Goal: Task Accomplishment & Management: Complete application form

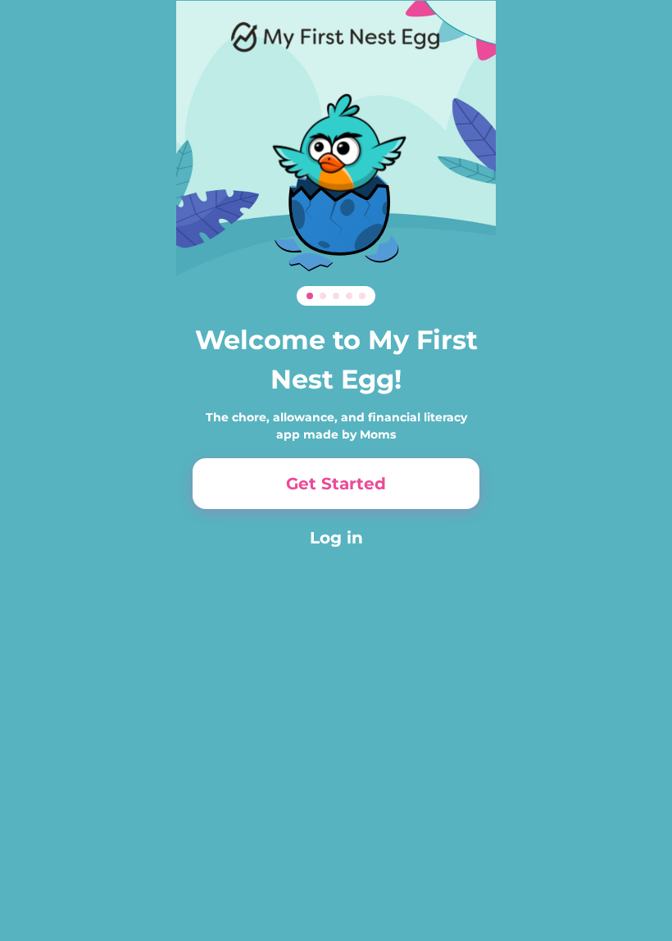
click at [280, 507] on button "Get Started" at bounding box center [336, 483] width 287 height 51
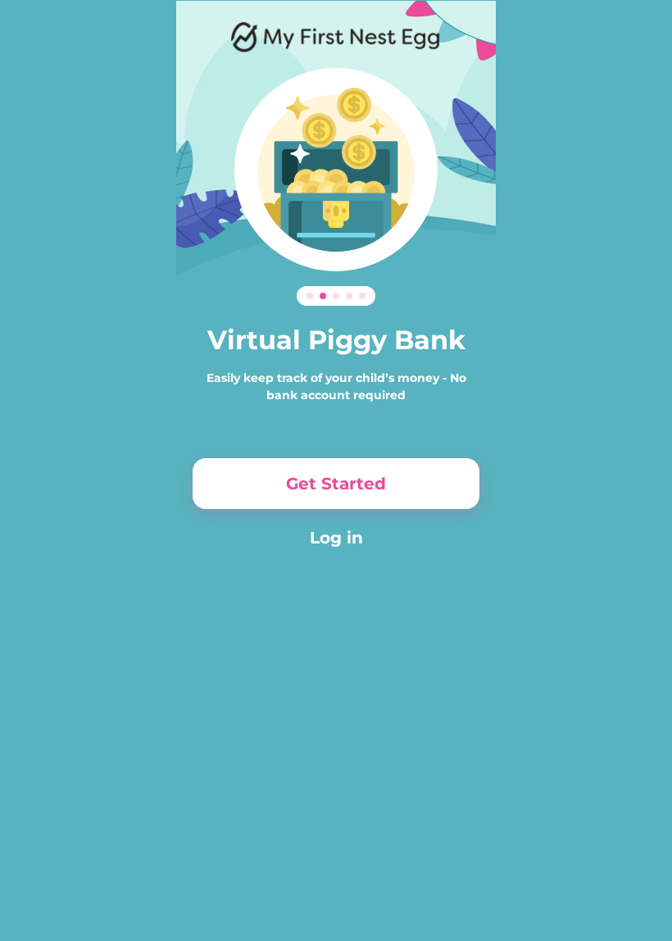
click at [254, 502] on button "Get Started" at bounding box center [336, 483] width 287 height 51
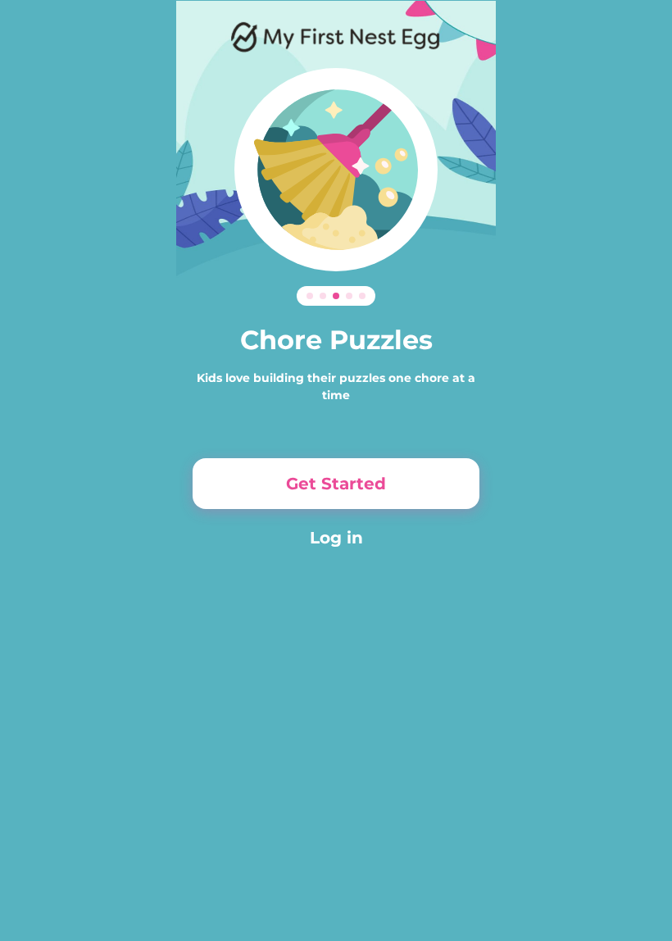
click at [293, 501] on button "Get Started" at bounding box center [336, 483] width 287 height 51
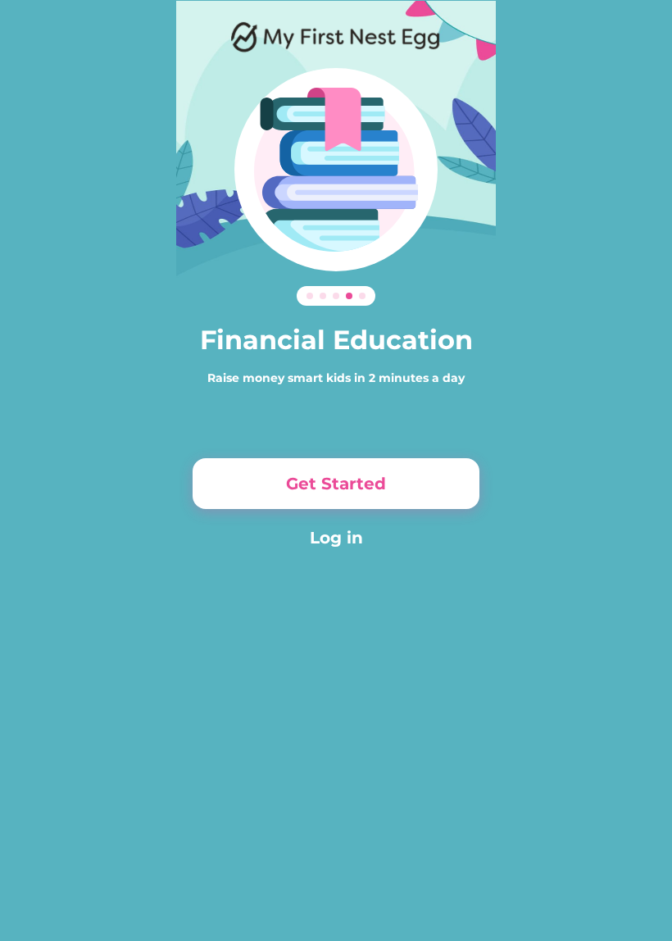
click at [275, 507] on button "Get Started" at bounding box center [336, 483] width 287 height 51
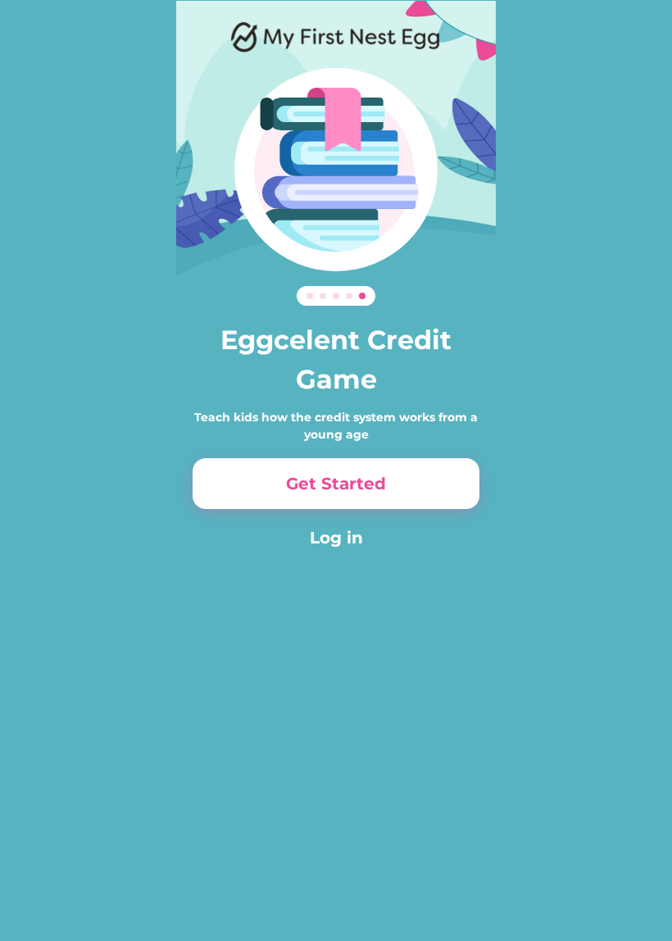
click at [270, 496] on button "Get Started" at bounding box center [336, 483] width 287 height 51
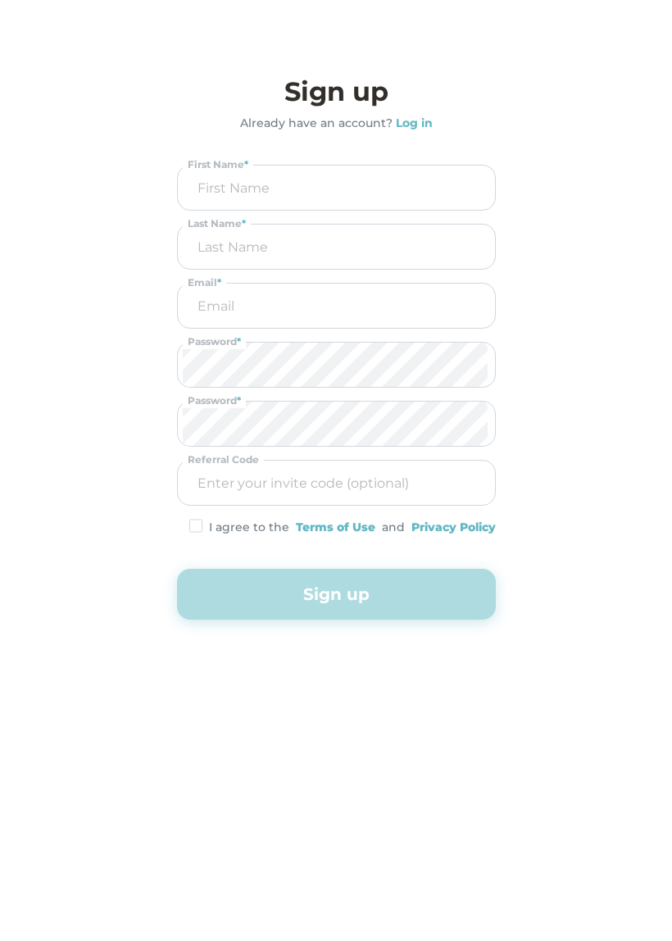
click at [265, 509] on div "Sign up Already have an account? Log in First Name * Last Name * Email * Passwo…" at bounding box center [336, 346] width 319 height 548
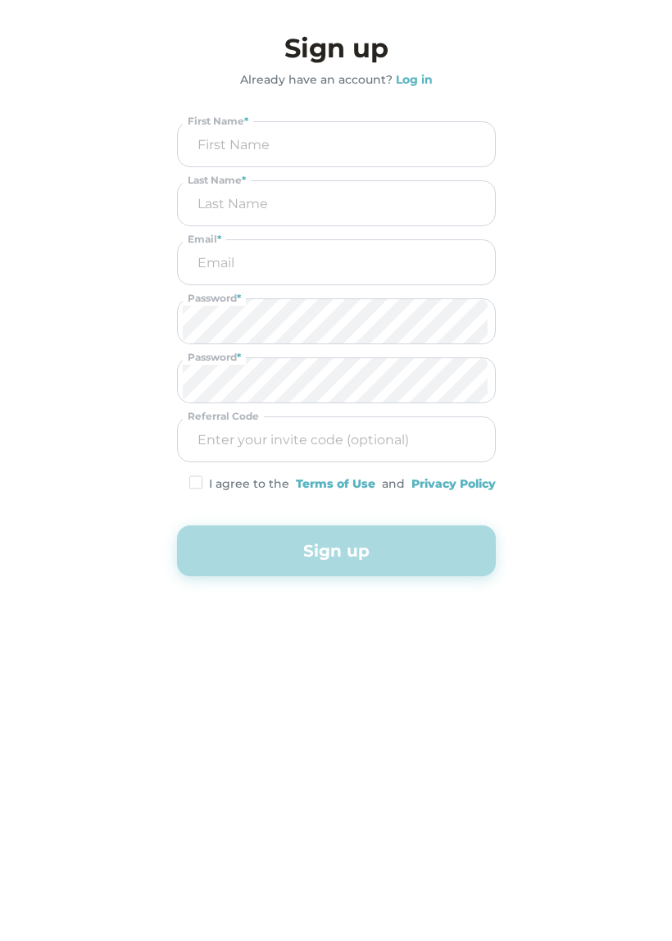
click at [191, 129] on input "input" at bounding box center [336, 144] width 307 height 44
click at [279, 163] on input "input" at bounding box center [337, 144] width 306 height 43
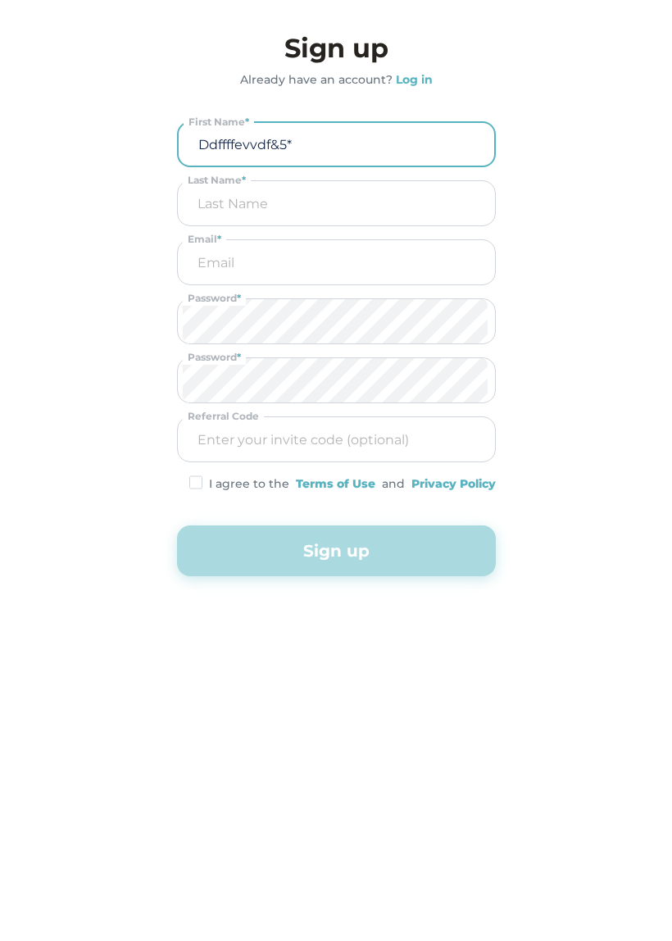
type input "Ddffffevvdf&"
